Goal: Task Accomplishment & Management: Use online tool/utility

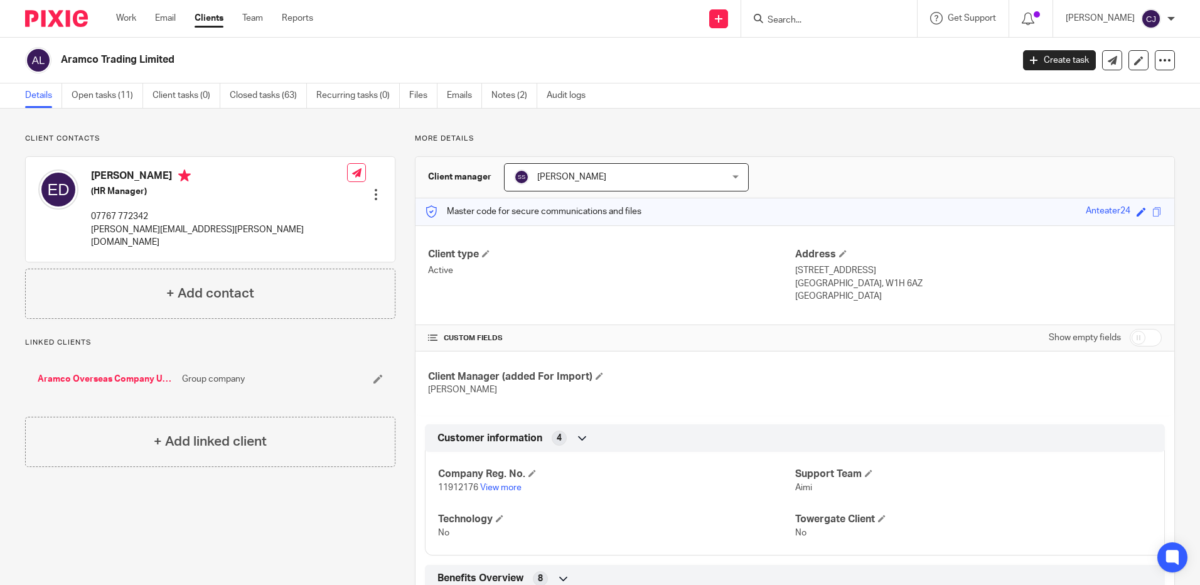
click at [838, 16] on input "Search" at bounding box center [822, 20] width 113 height 11
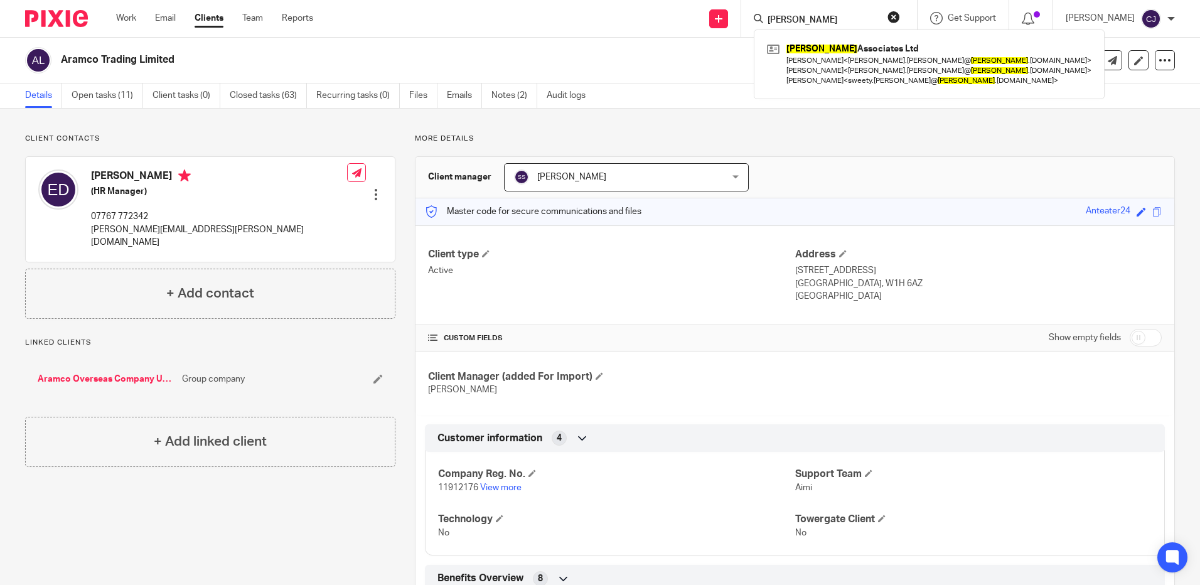
type input "[PERSON_NAME]"
click button "submit" at bounding box center [0, 0] width 0 height 0
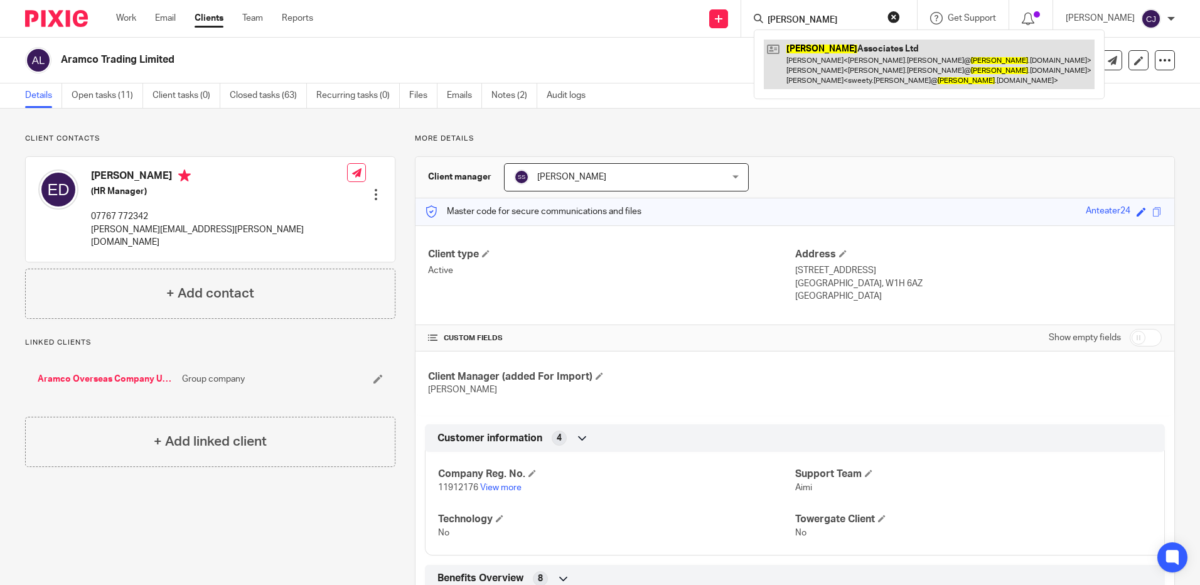
click at [840, 69] on link at bounding box center [929, 65] width 331 height 50
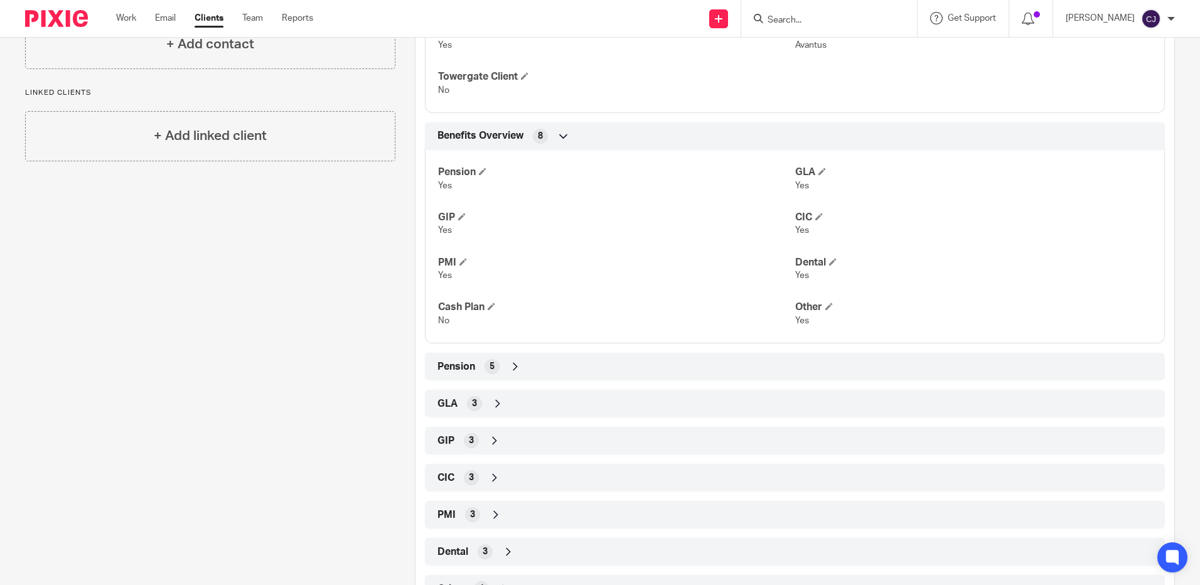
scroll to position [476, 0]
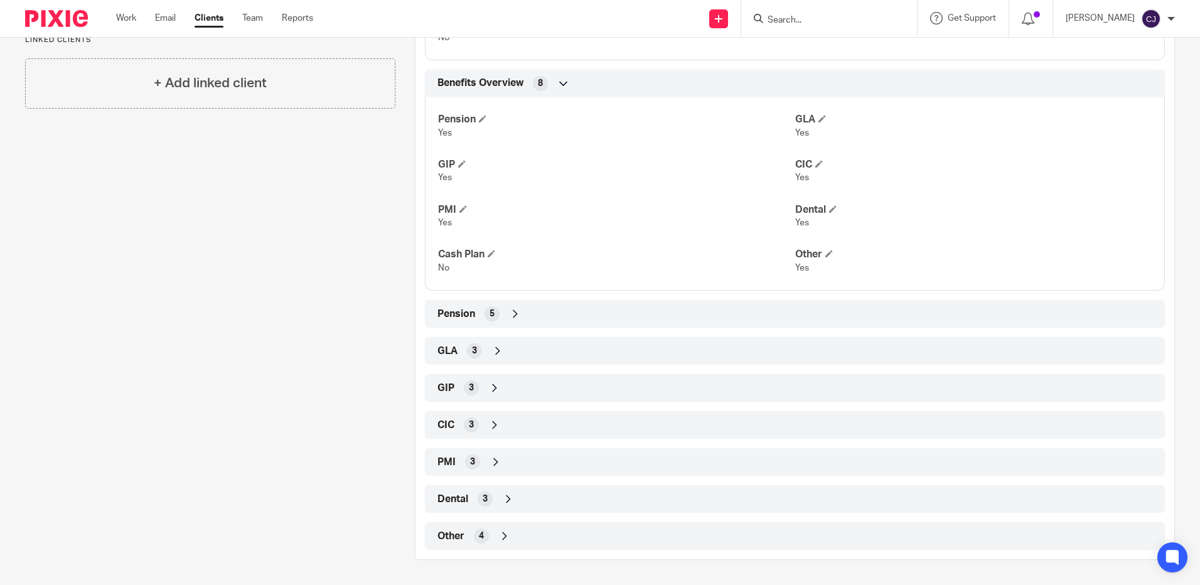
click at [473, 498] on div "Dental 3" at bounding box center [794, 498] width 721 height 21
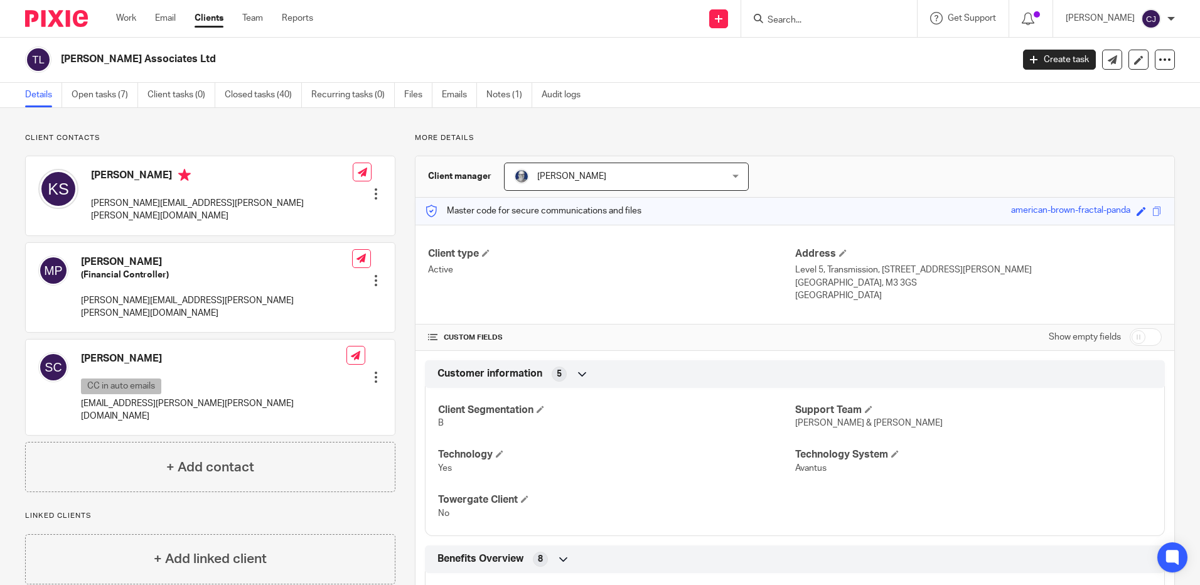
scroll to position [0, 0]
click at [251, 94] on link "Closed tasks (40)" at bounding box center [263, 95] width 77 height 24
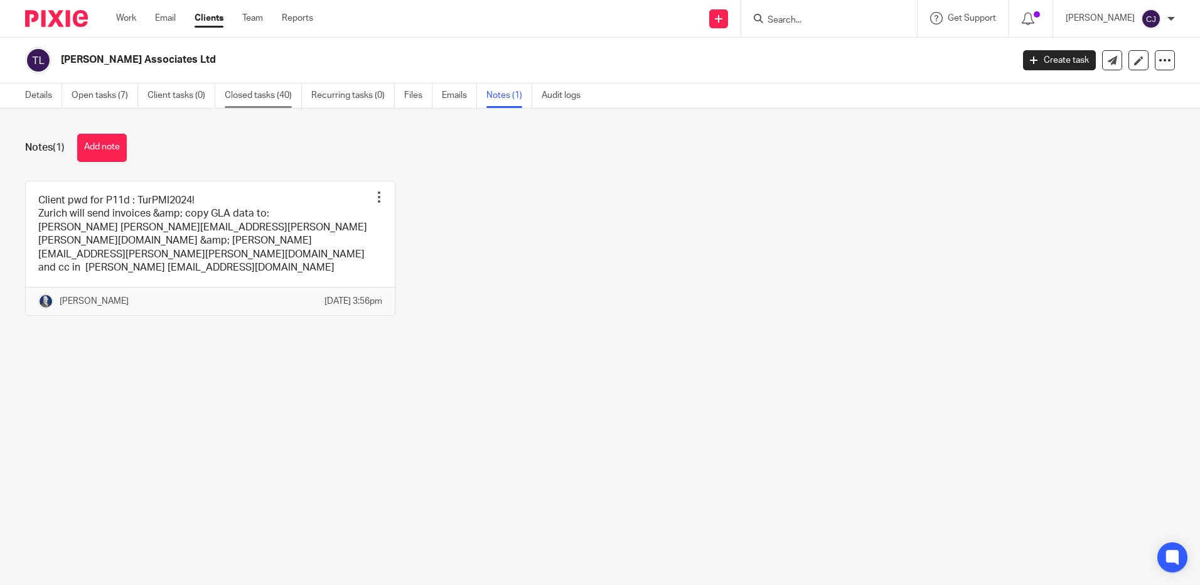
click at [276, 94] on link "Closed tasks (40)" at bounding box center [263, 95] width 77 height 24
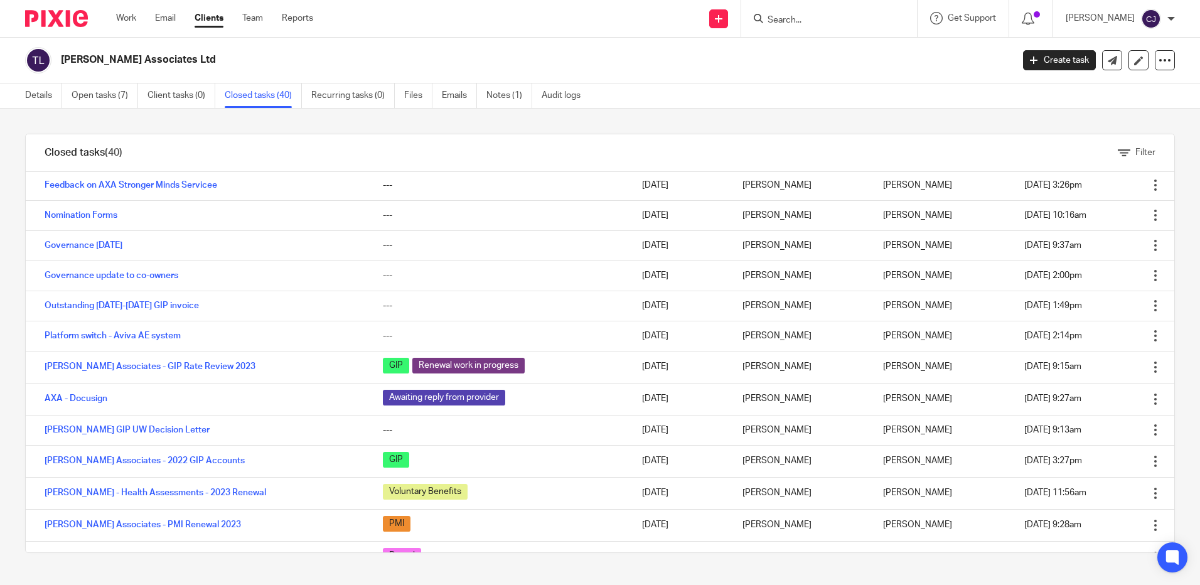
scroll to position [816, 0]
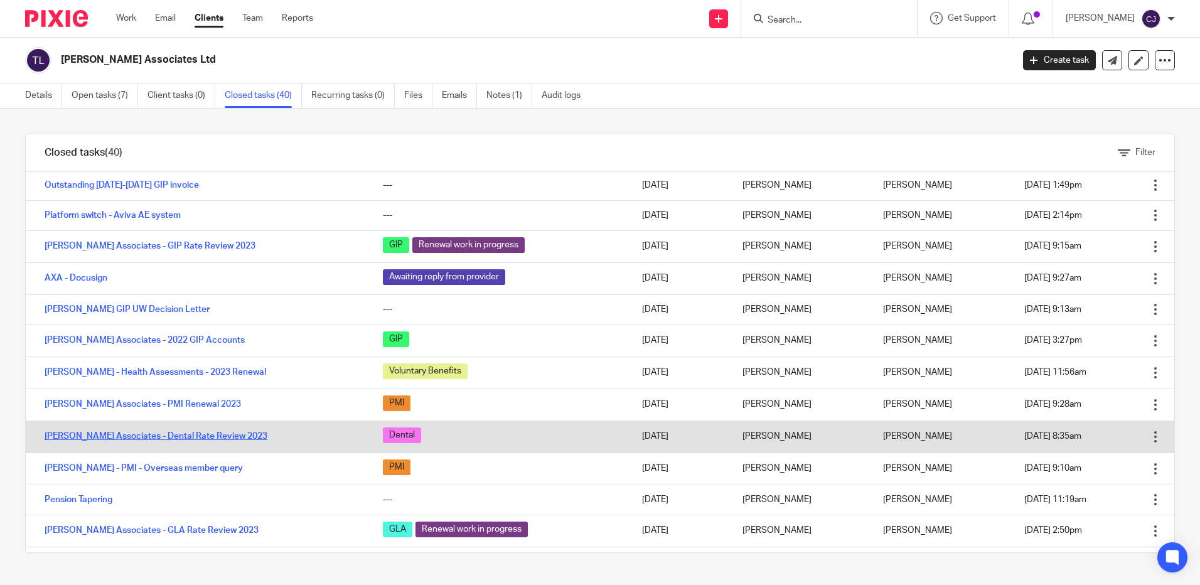
click at [176, 437] on link "[PERSON_NAME] Associates - Dental Rate Review 2023" at bounding box center [156, 436] width 223 height 9
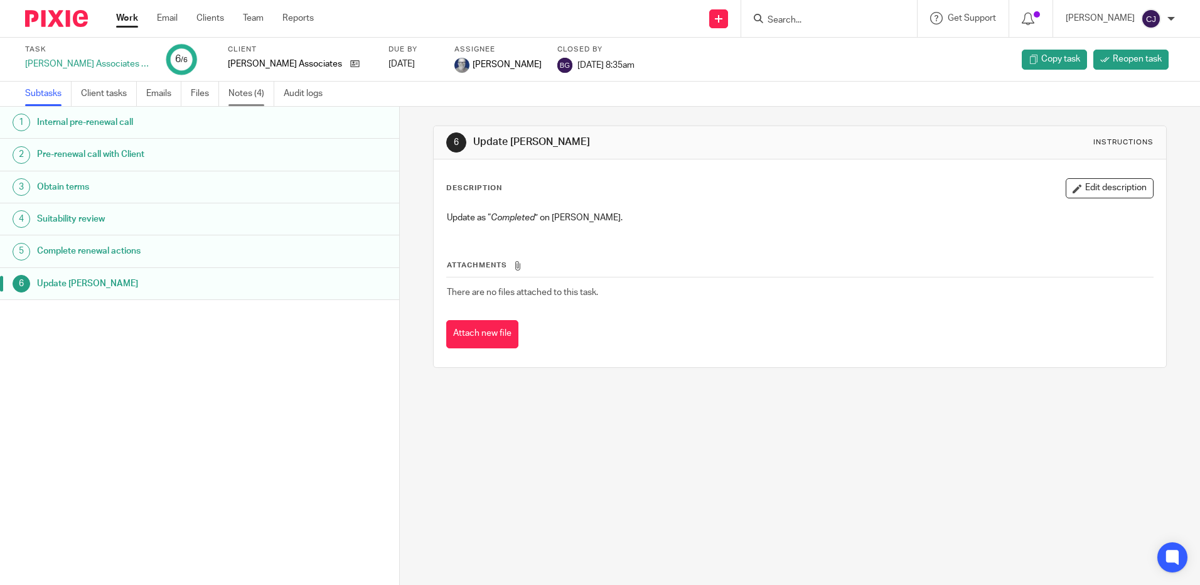
click at [254, 100] on link "Notes (4)" at bounding box center [251, 94] width 46 height 24
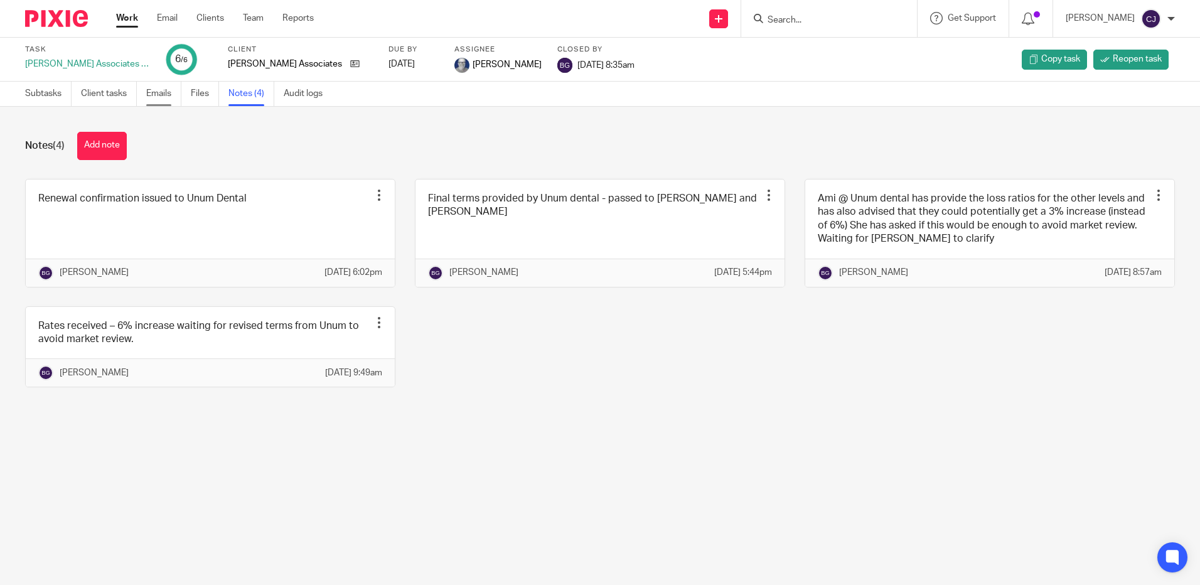
click at [152, 98] on link "Emails" at bounding box center [163, 94] width 35 height 24
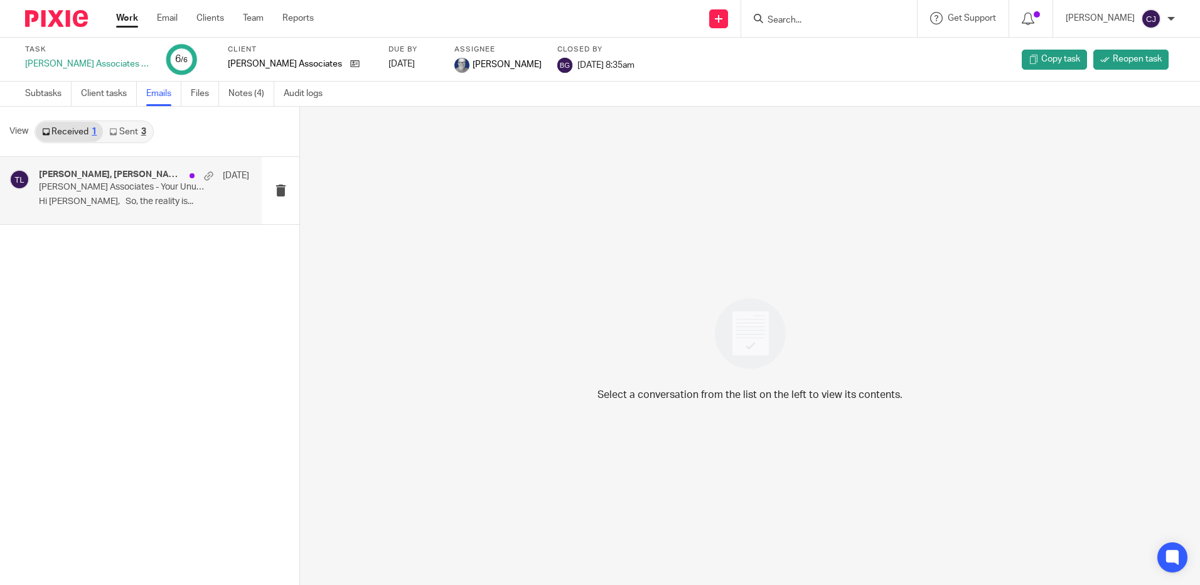
click at [156, 201] on p "Hi [PERSON_NAME], So, the reality is..." at bounding box center [144, 201] width 210 height 11
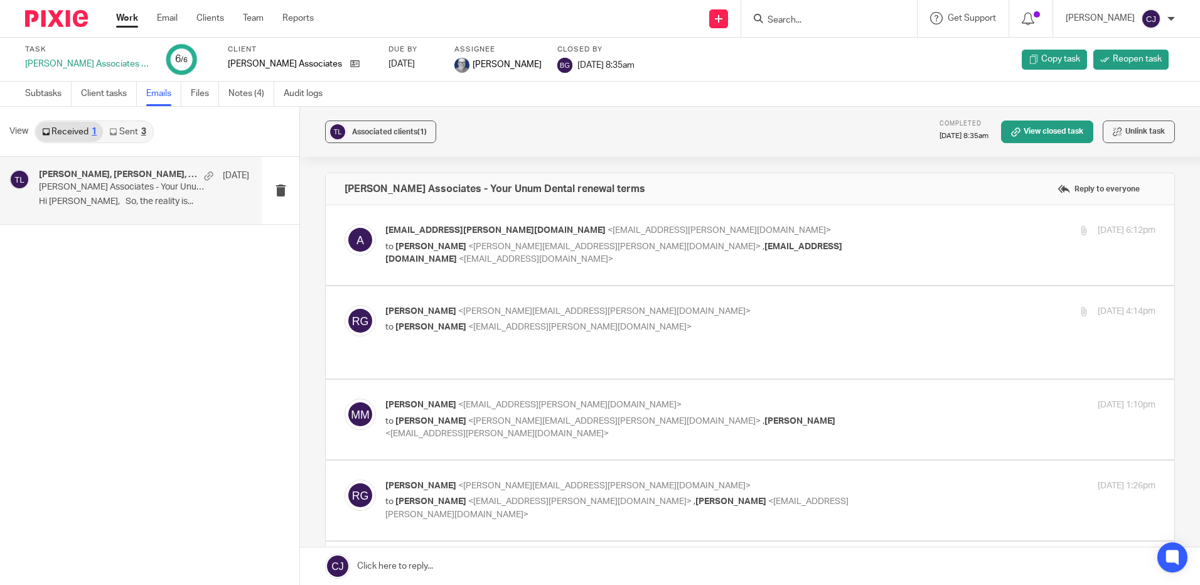
click at [135, 127] on link "Sent 3" at bounding box center [127, 132] width 49 height 20
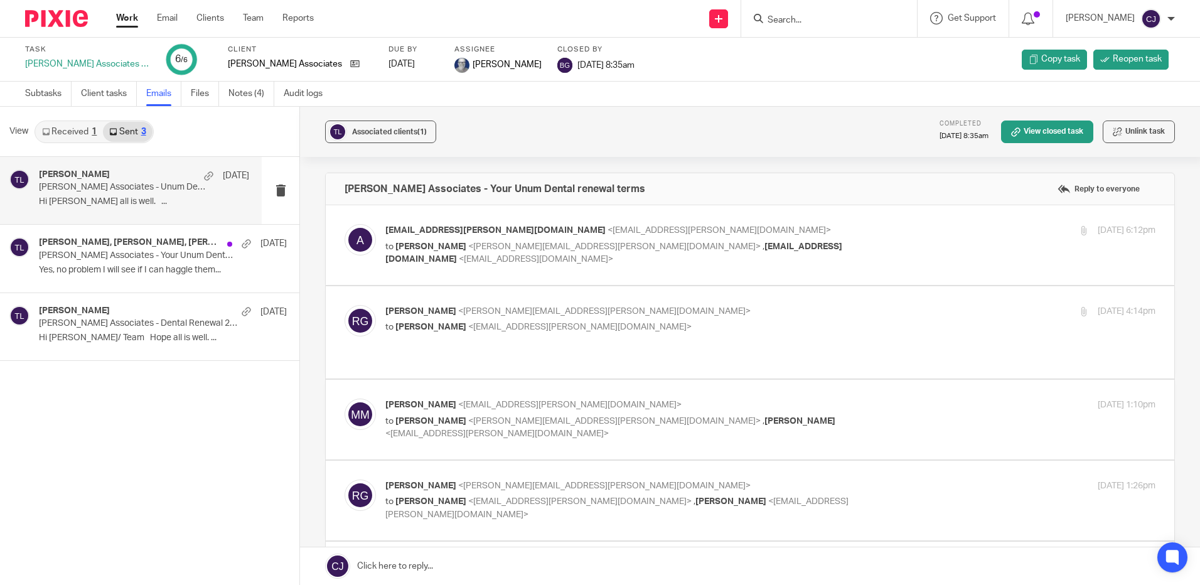
click at [142, 195] on div "[PERSON_NAME] [DATE] [PERSON_NAME] Associates - Unum Dental Renewal Confirmatio…" at bounding box center [144, 190] width 210 height 42
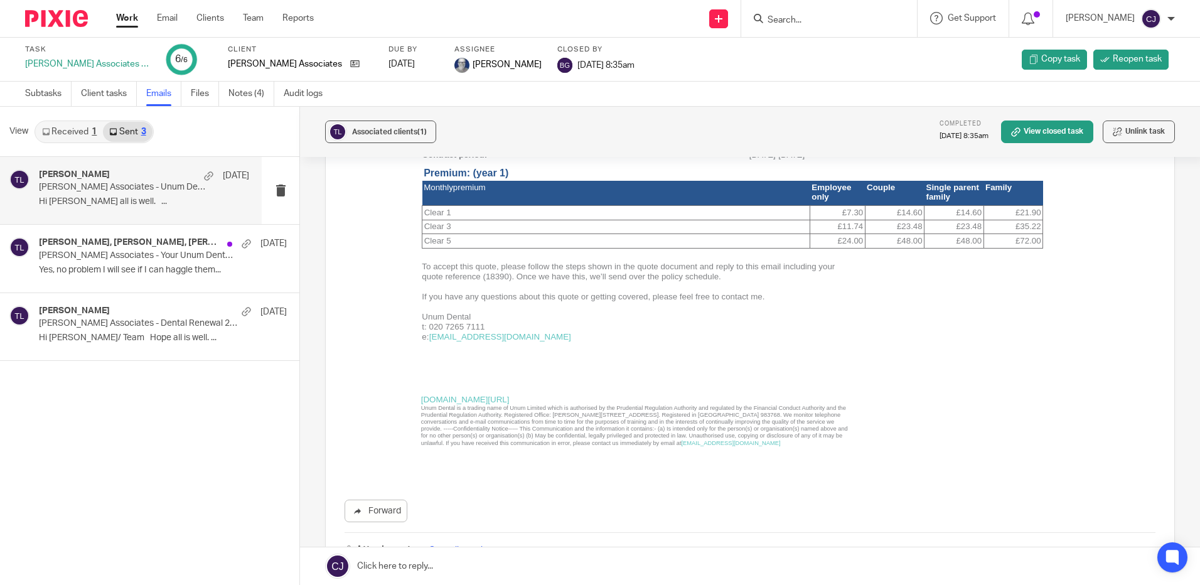
scroll to position [502, 0]
